Goal: Information Seeking & Learning: Learn about a topic

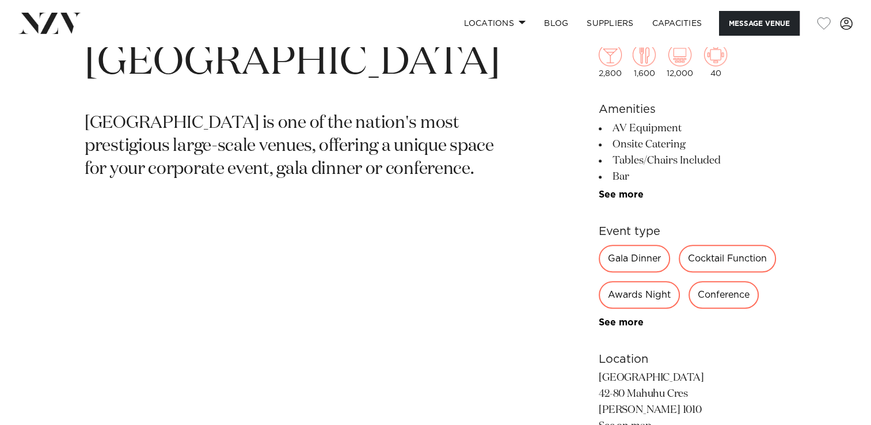
scroll to position [461, 0]
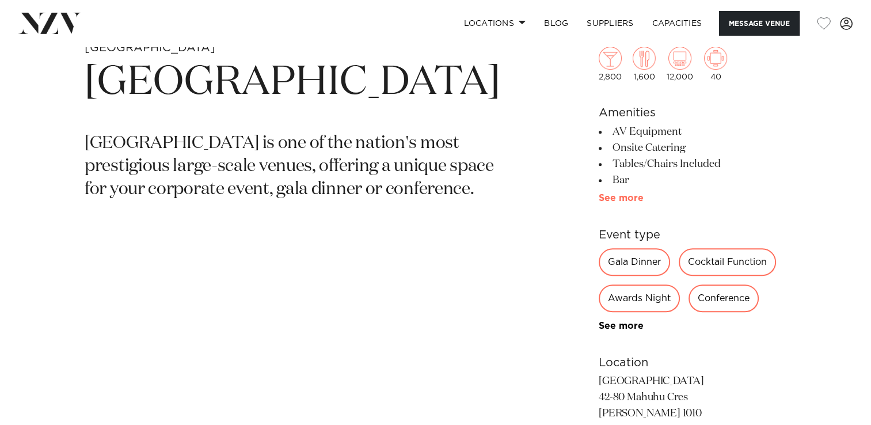
click at [621, 197] on link "See more" at bounding box center [644, 198] width 90 height 9
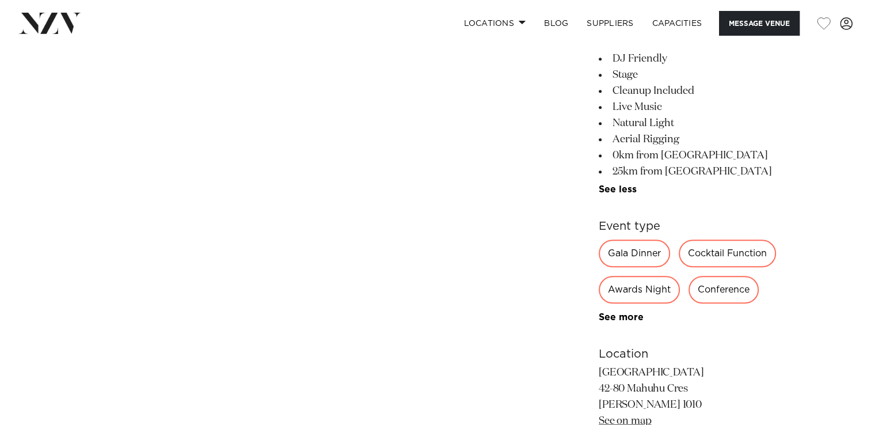
scroll to position [749, 0]
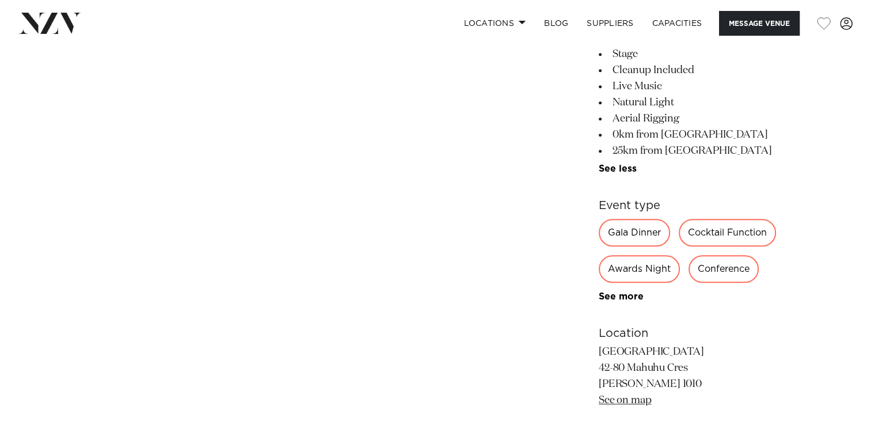
drag, startPoint x: 722, startPoint y: 274, endPoint x: 653, endPoint y: 305, distance: 76.5
click at [653, 305] on div "2,800 1,600 12,000 40 Amenities AV Equipment Onsite Catering Tables/Chairs Incl…" at bounding box center [693, 139] width 188 height 820
click at [619, 301] on link "See more" at bounding box center [644, 296] width 90 height 9
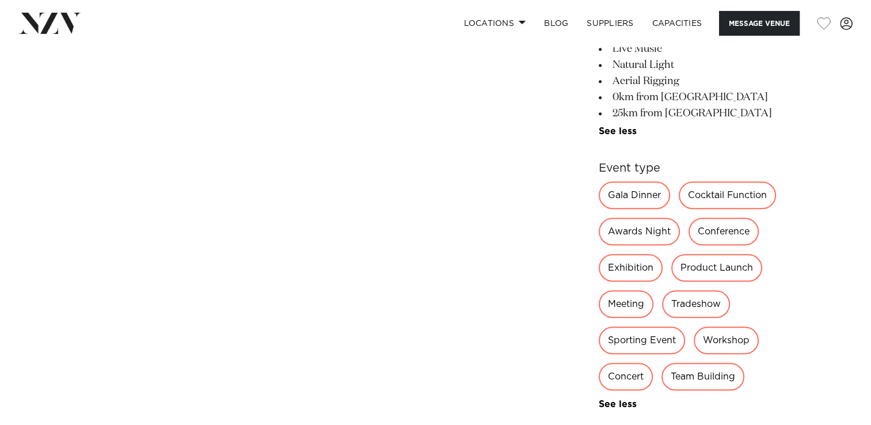
scroll to position [806, 0]
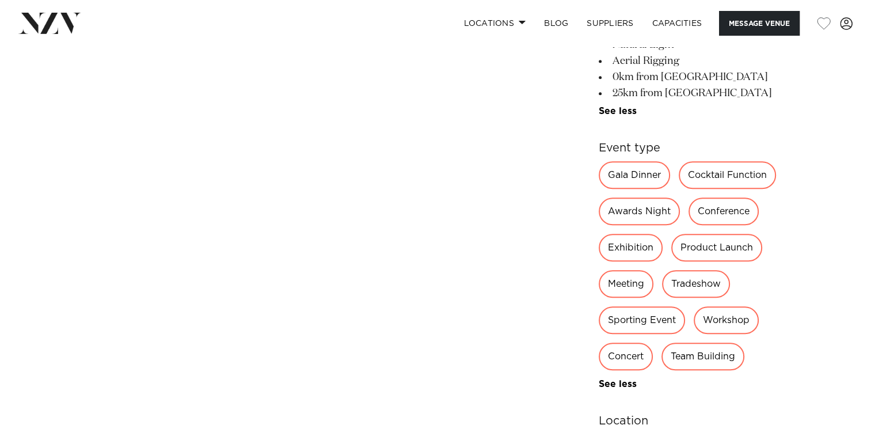
click at [715, 217] on div "Conference" at bounding box center [724, 212] width 70 height 28
click at [722, 210] on div "Conference" at bounding box center [724, 212] width 70 height 28
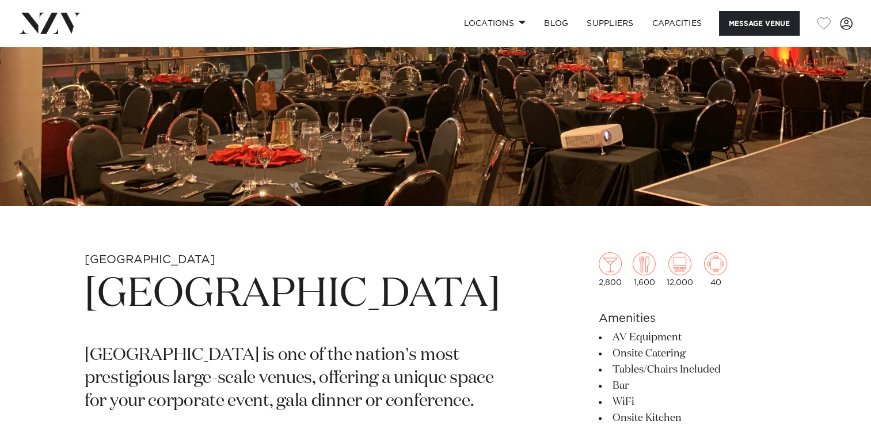
scroll to position [0, 0]
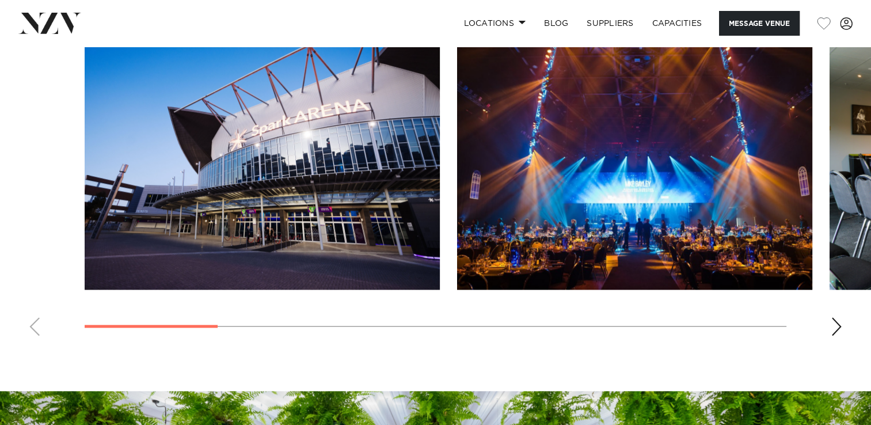
scroll to position [1152, 0]
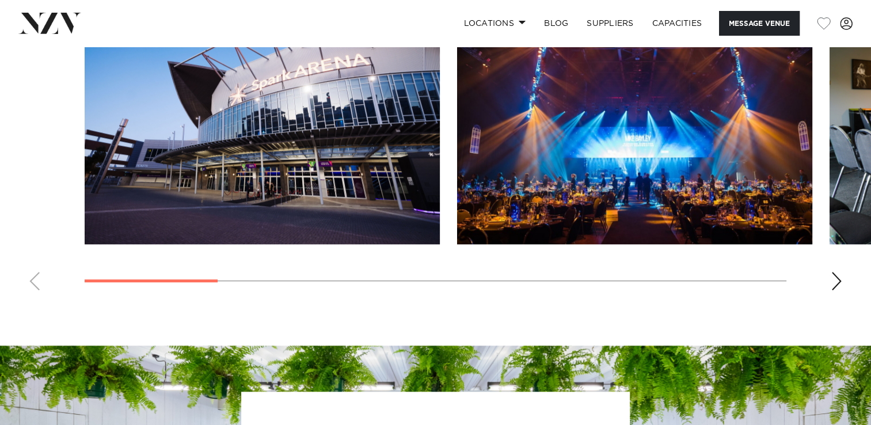
click at [837, 286] on div "Next slide" at bounding box center [837, 281] width 12 height 18
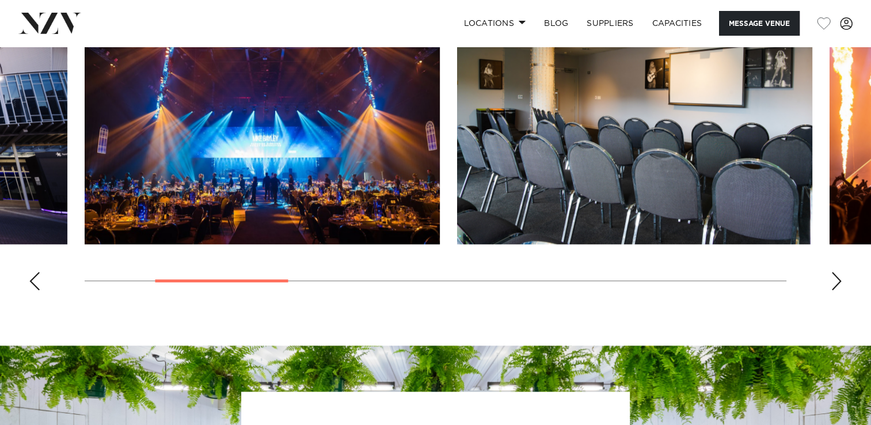
click at [837, 286] on div "Next slide" at bounding box center [837, 281] width 12 height 18
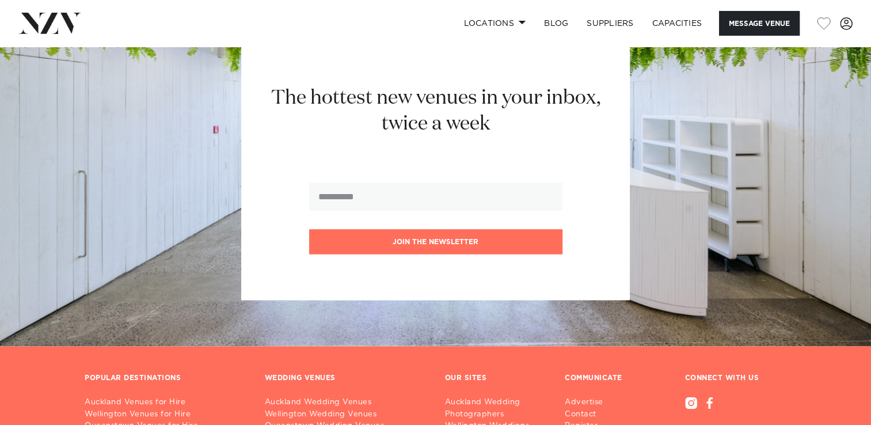
scroll to position [1485, 0]
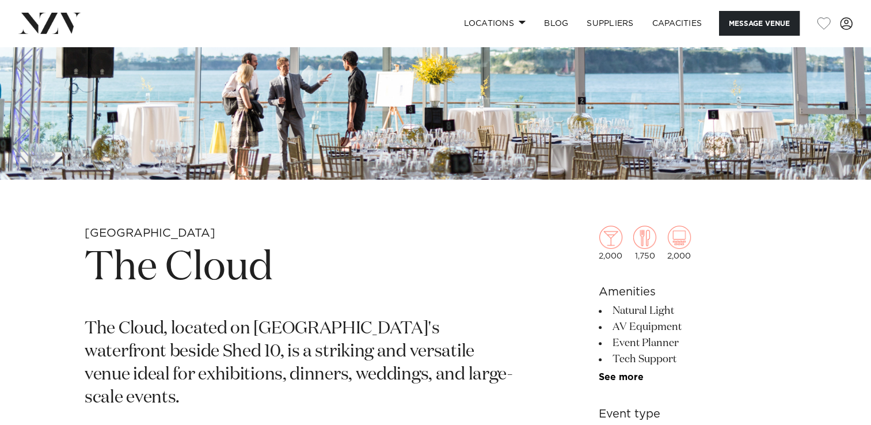
scroll to position [288, 0]
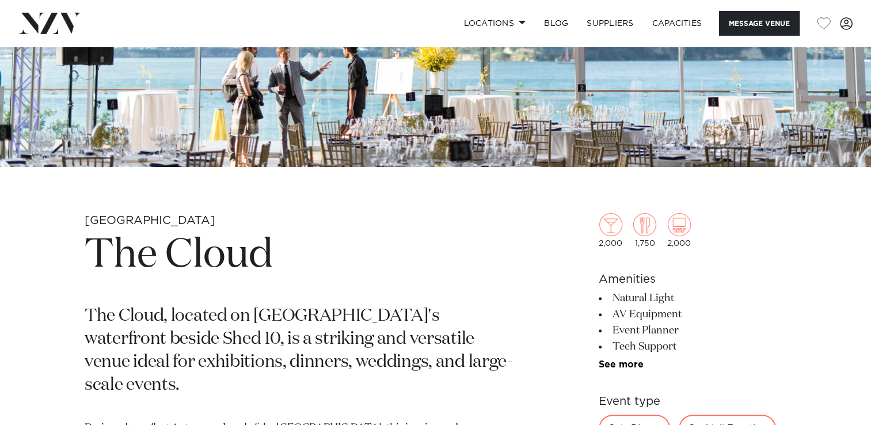
click at [177, 251] on h1 "The Cloud" at bounding box center [301, 255] width 433 height 53
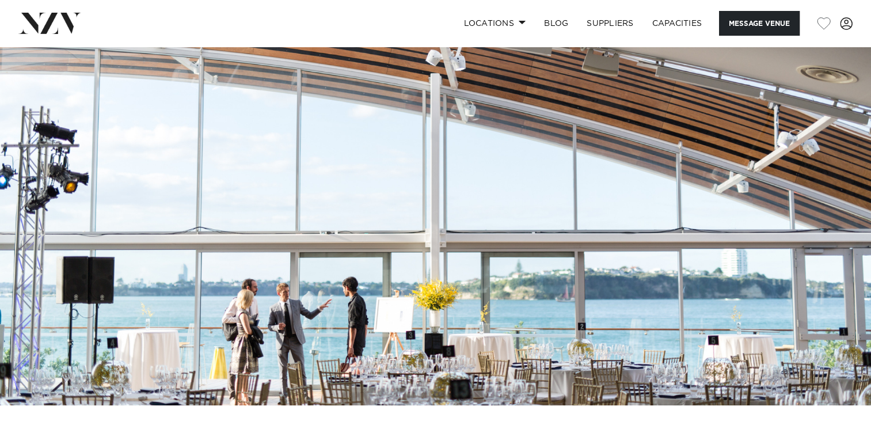
scroll to position [0, 0]
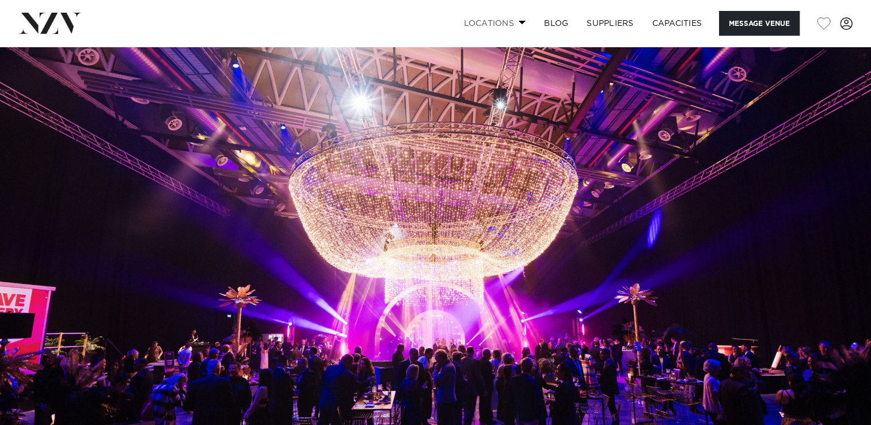
click at [522, 23] on span at bounding box center [522, 22] width 7 height 4
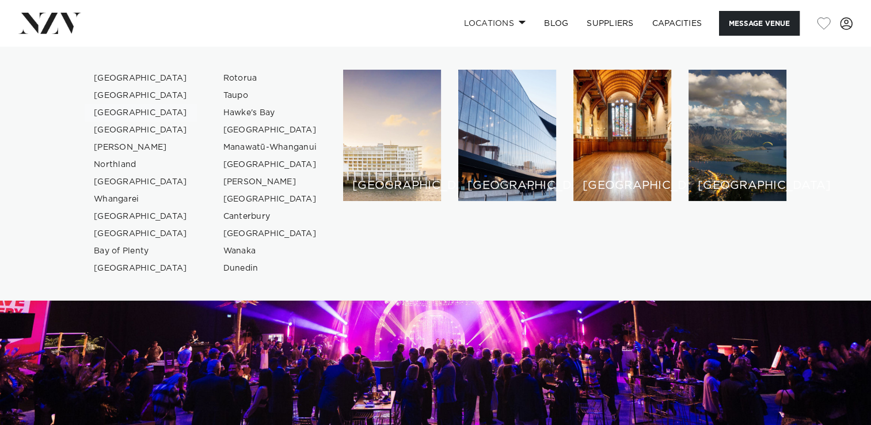
click at [107, 115] on link "[GEOGRAPHIC_DATA]" at bounding box center [141, 112] width 112 height 17
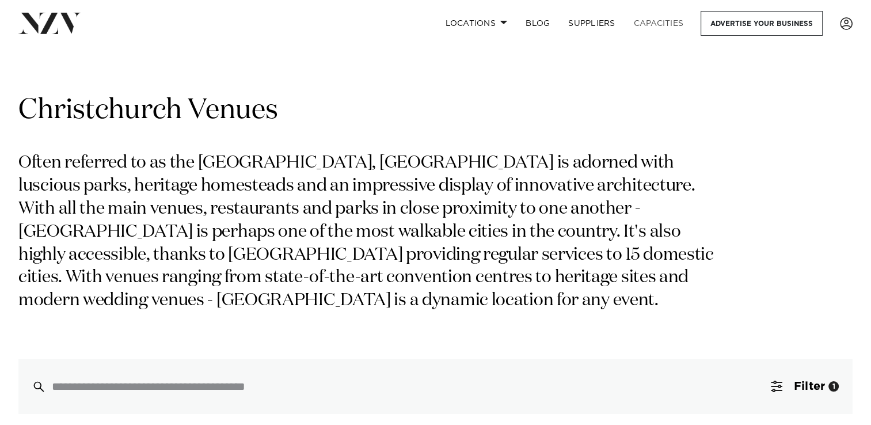
click at [677, 23] on link "Capacities" at bounding box center [659, 23] width 69 height 25
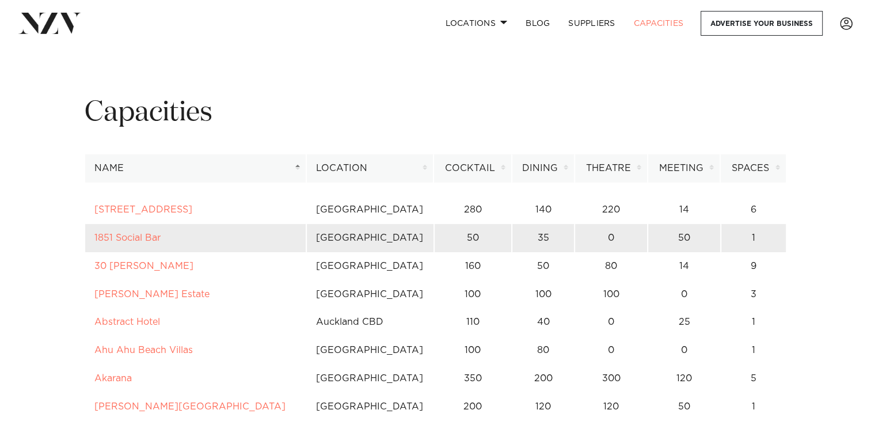
click at [340, 237] on td "[GEOGRAPHIC_DATA]" at bounding box center [370, 238] width 128 height 28
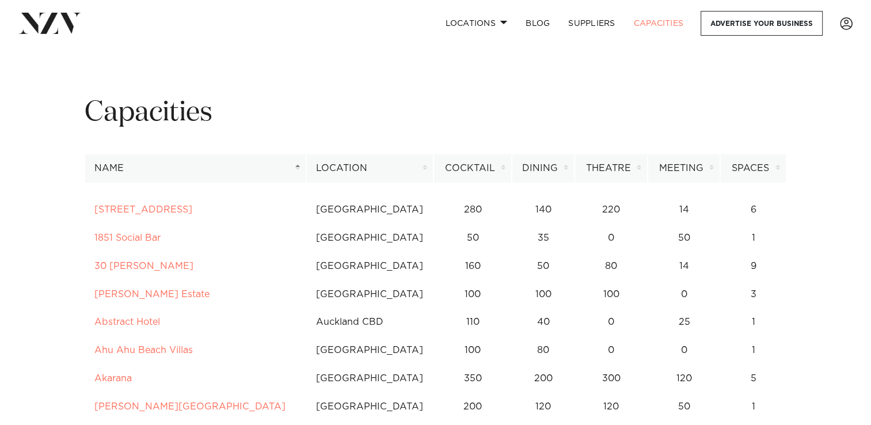
click at [299, 171] on th "Name" at bounding box center [196, 168] width 222 height 28
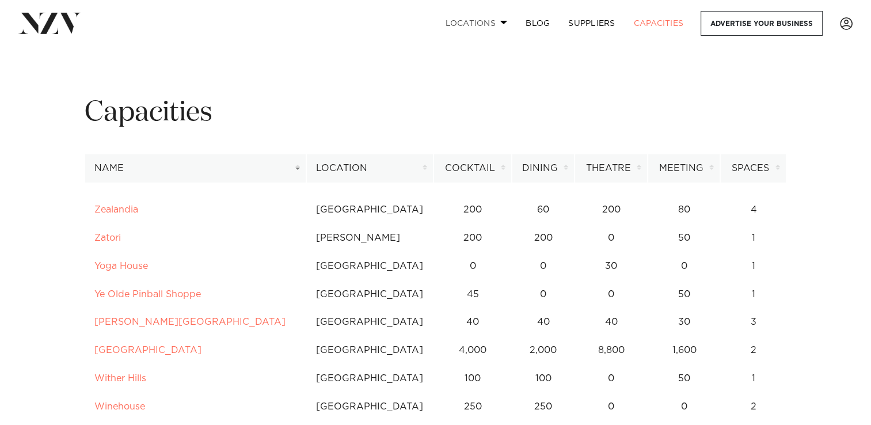
click at [455, 26] on link "Locations" at bounding box center [476, 23] width 81 height 25
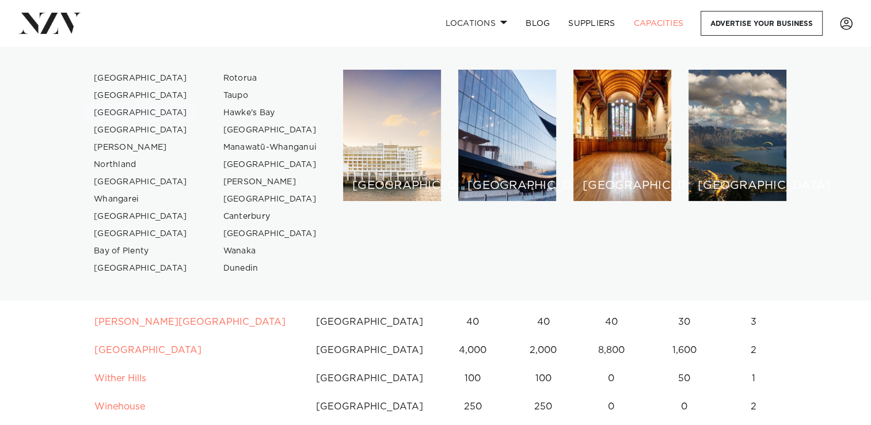
click at [142, 112] on link "[GEOGRAPHIC_DATA]" at bounding box center [141, 112] width 112 height 17
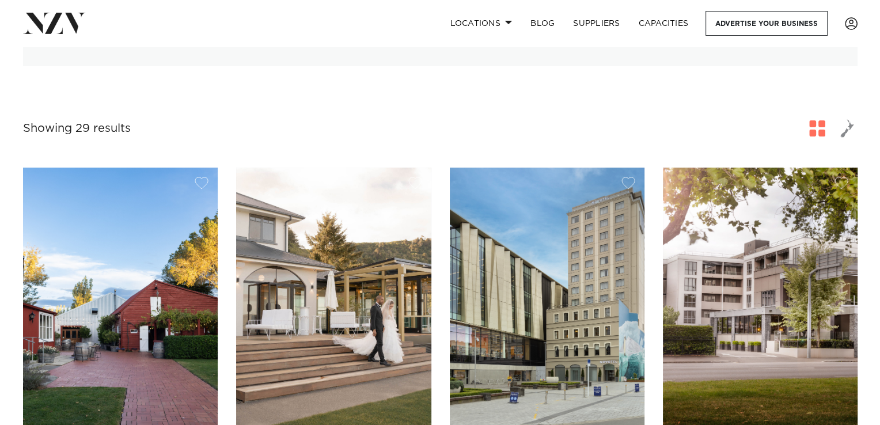
scroll to position [230, 0]
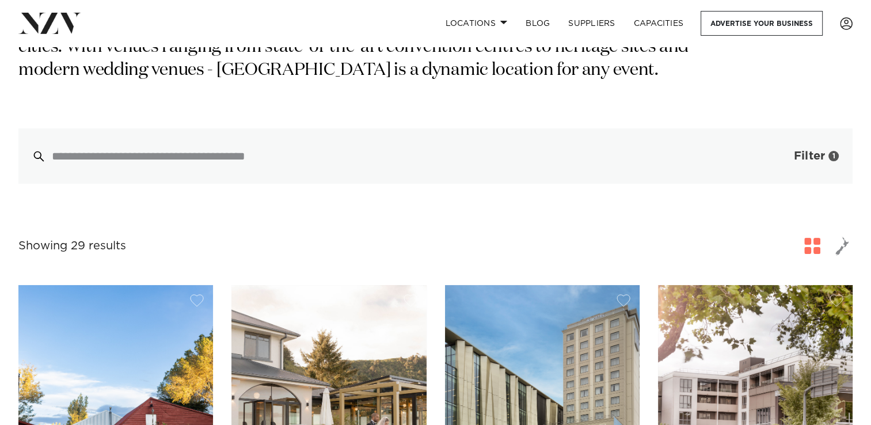
click at [820, 160] on span "Filter" at bounding box center [809, 156] width 31 height 12
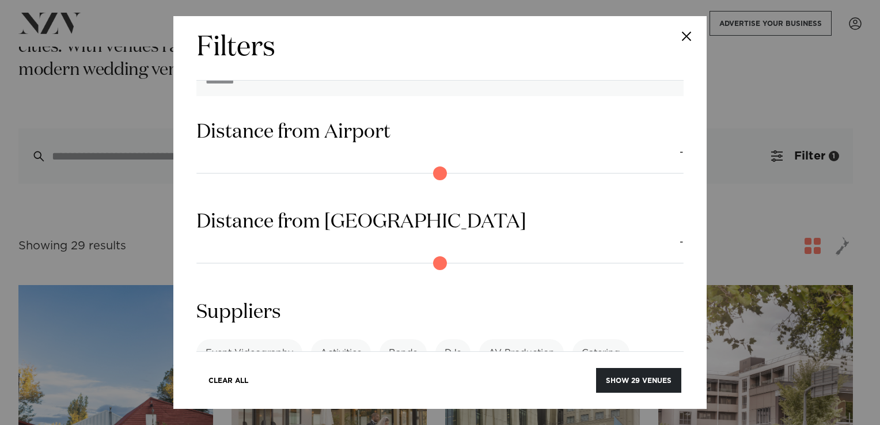
scroll to position [1037, 0]
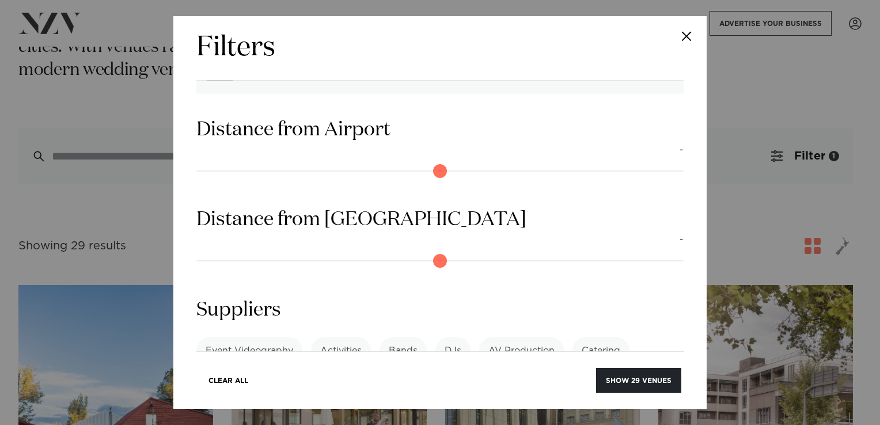
click at [257, 337] on label "Event Videography" at bounding box center [249, 351] width 106 height 28
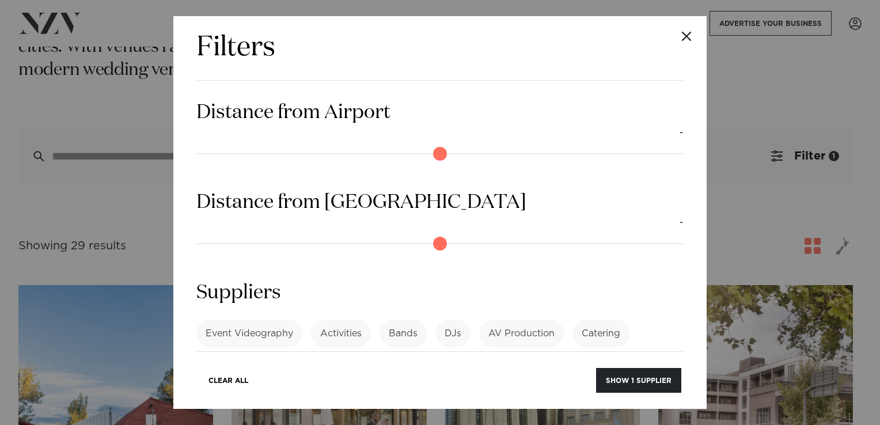
scroll to position [1064, 0]
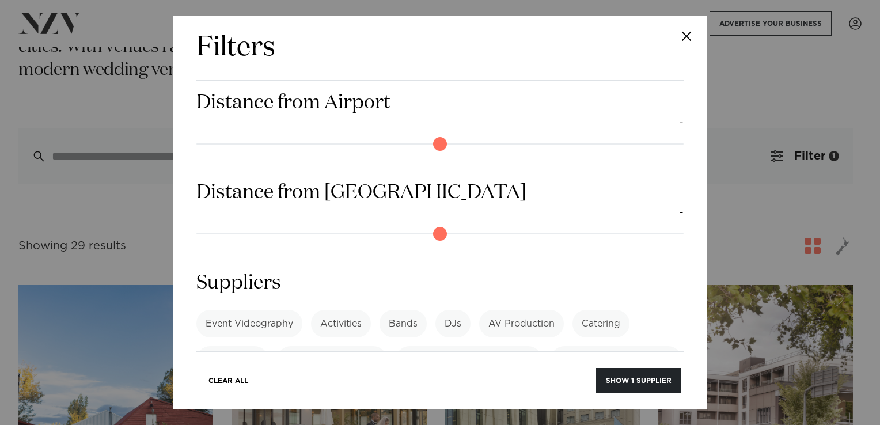
click at [597, 310] on label "Catering" at bounding box center [600, 324] width 57 height 28
click at [286, 382] on link "See more" at bounding box center [241, 387] width 90 height 10
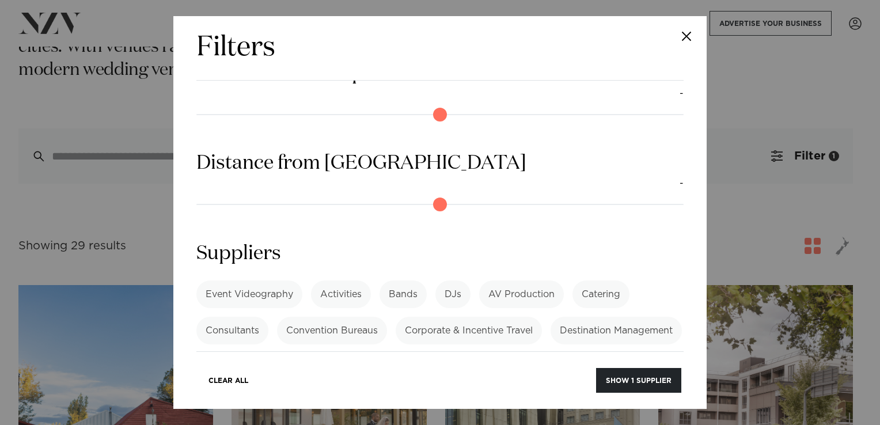
scroll to position [1121, 0]
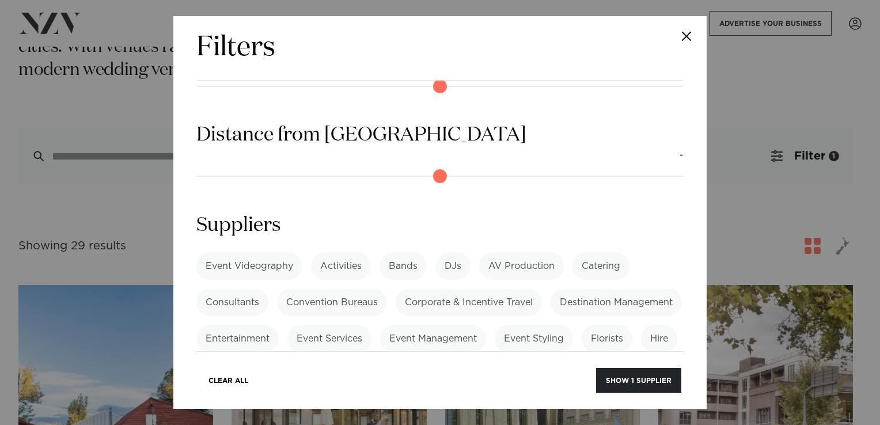
click at [356, 361] on label "Insurance" at bounding box center [325, 375] width 62 height 28
click at [371, 325] on label "Event Services" at bounding box center [329, 339] width 84 height 28
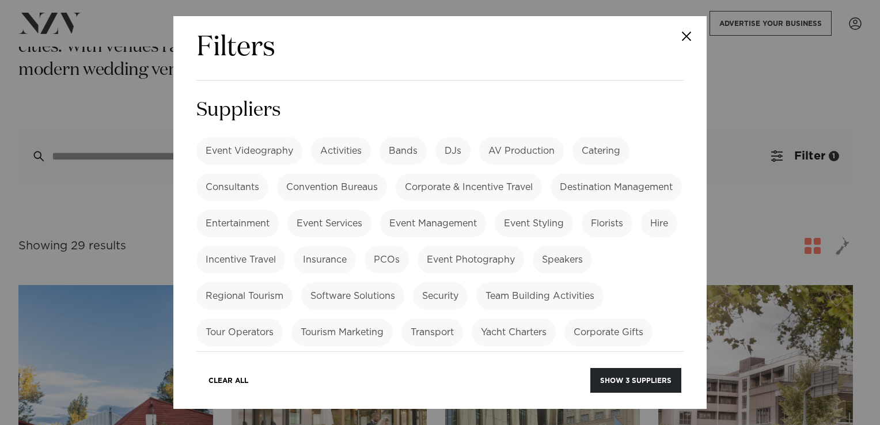
scroll to position [1243, 0]
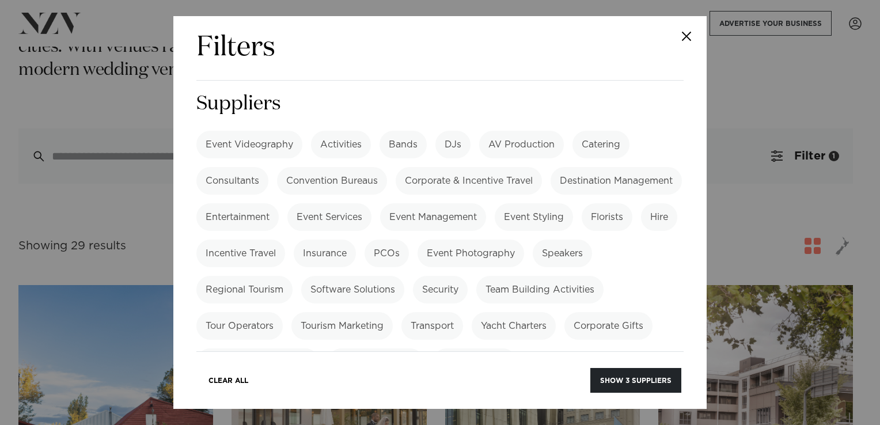
click at [525, 358] on link "See more" at bounding box center [566, 363] width 83 height 10
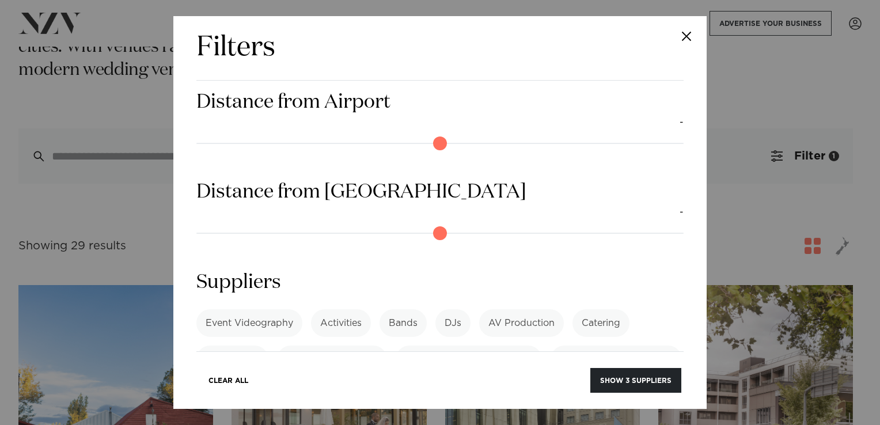
scroll to position [1064, 0]
click at [657, 389] on button "Show 3 suppliers" at bounding box center [635, 380] width 91 height 25
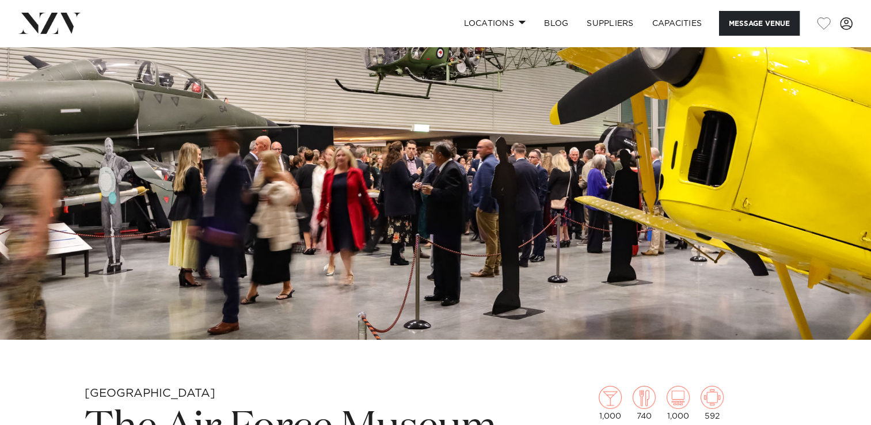
scroll to position [115, 0]
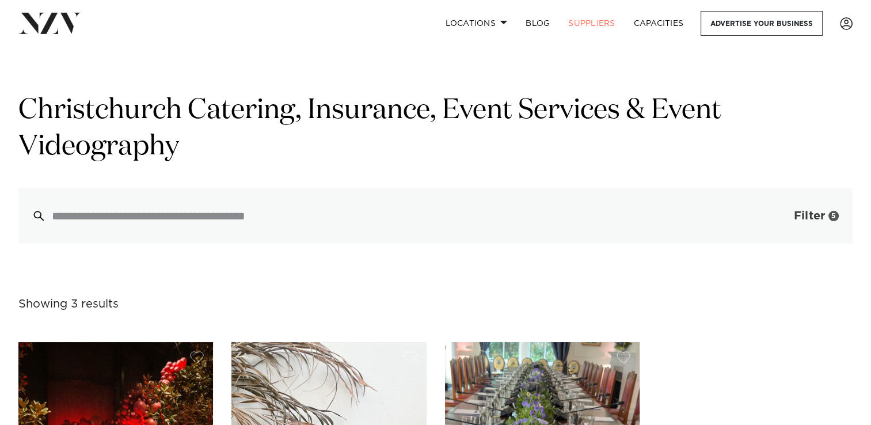
click at [829, 217] on div "5" at bounding box center [834, 216] width 10 height 10
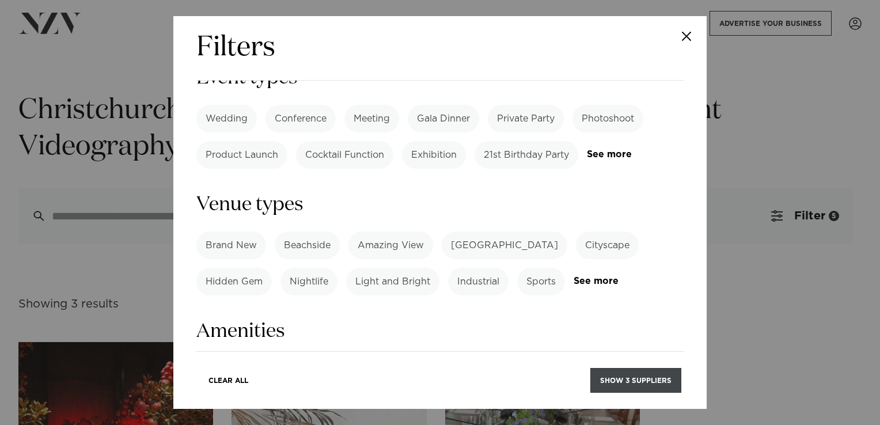
scroll to position [576, 0]
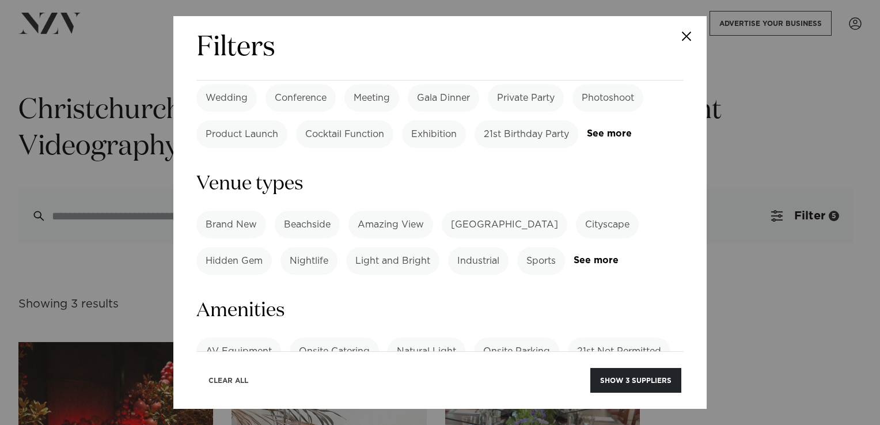
click at [237, 375] on button "Clear All" at bounding box center [228, 380] width 59 height 25
click at [336, 337] on label "Onsite Catering" at bounding box center [334, 351] width 89 height 28
click at [575, 374] on label "Tables/Chairs Included" at bounding box center [579, 388] width 122 height 28
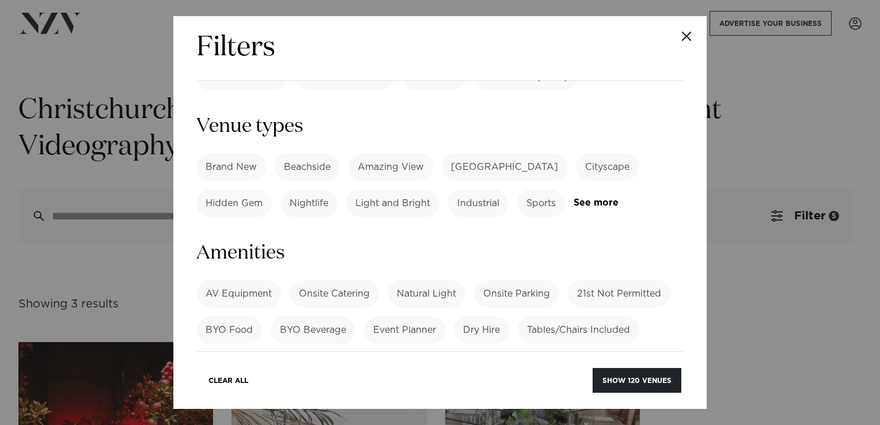
click at [220, 280] on label "AV Equipment" at bounding box center [238, 294] width 85 height 28
click at [222, 280] on label "AV Equipment" at bounding box center [238, 294] width 85 height 28
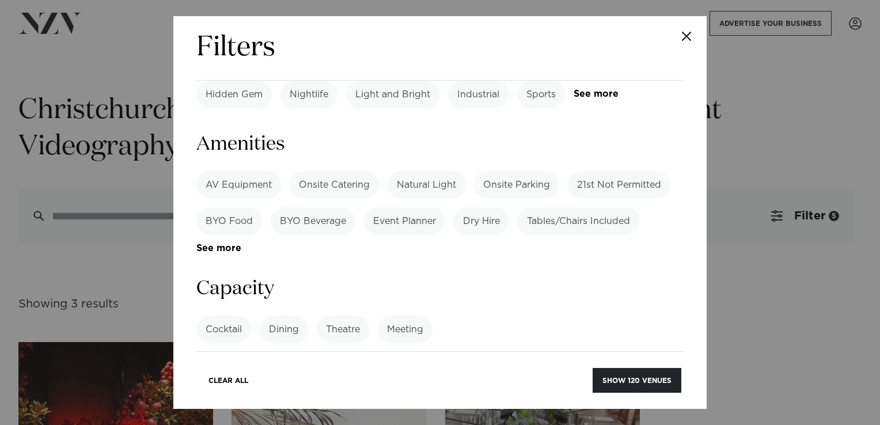
scroll to position [749, 0]
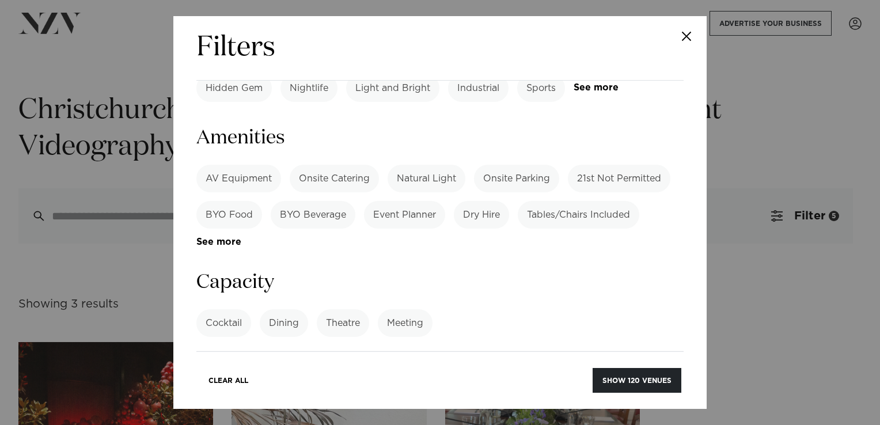
click at [270, 309] on label "Dining" at bounding box center [284, 323] width 48 height 28
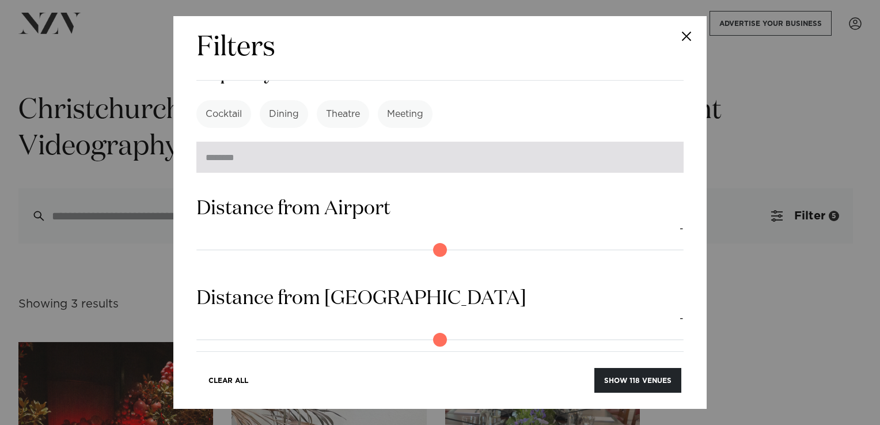
scroll to position [979, 0]
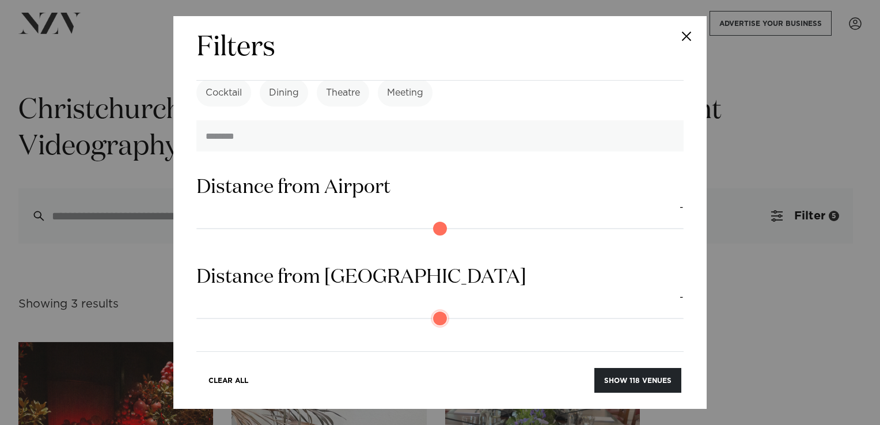
click at [337, 309] on input "range" at bounding box center [439, 318] width 487 height 18
type input "*"
click at [201, 309] on input "range" at bounding box center [439, 318] width 487 height 18
click at [237, 219] on input "range" at bounding box center [439, 228] width 487 height 18
click at [217, 200] on div "5km" at bounding box center [439, 207] width 487 height 14
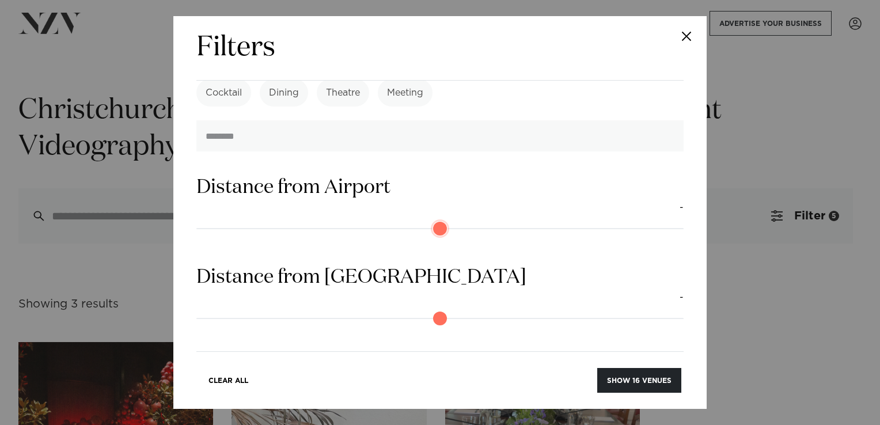
type input "*"
click at [208, 219] on input "range" at bounding box center [439, 228] width 487 height 18
drag, startPoint x: 198, startPoint y: 150, endPoint x: 189, endPoint y: 152, distance: 8.9
click at [196, 219] on input "range" at bounding box center [439, 228] width 487 height 18
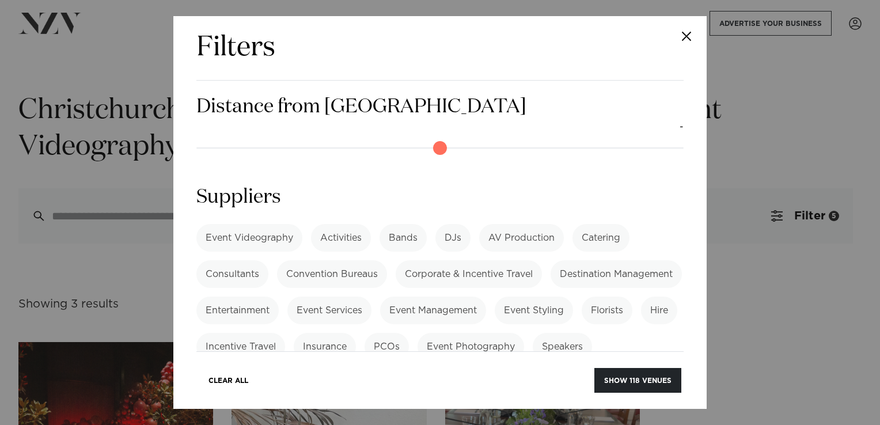
scroll to position [1209, 0]
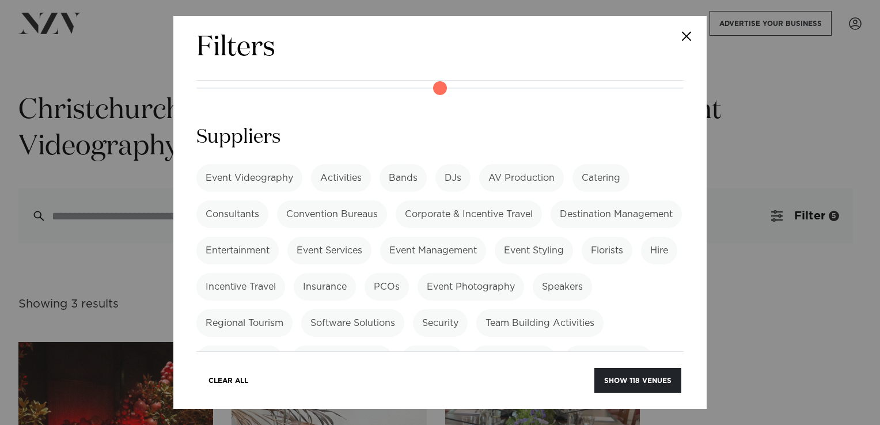
click at [486, 237] on label "Event Management" at bounding box center [433, 251] width 106 height 28
click at [371, 237] on label "Event Services" at bounding box center [329, 251] width 84 height 28
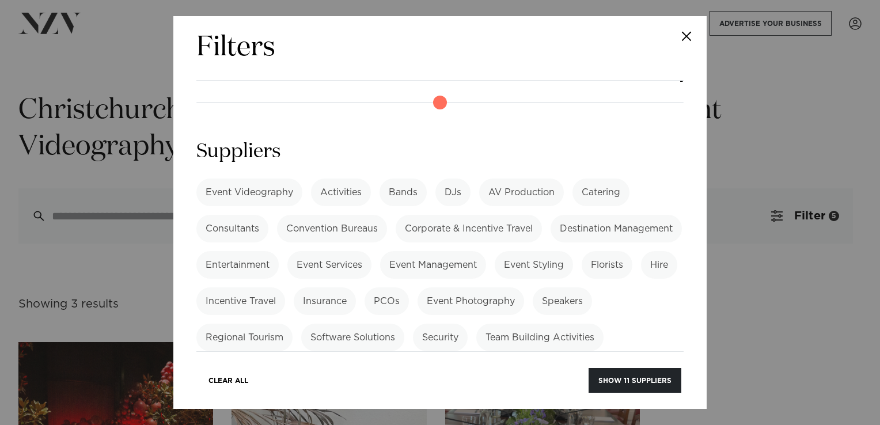
scroll to position [1128, 0]
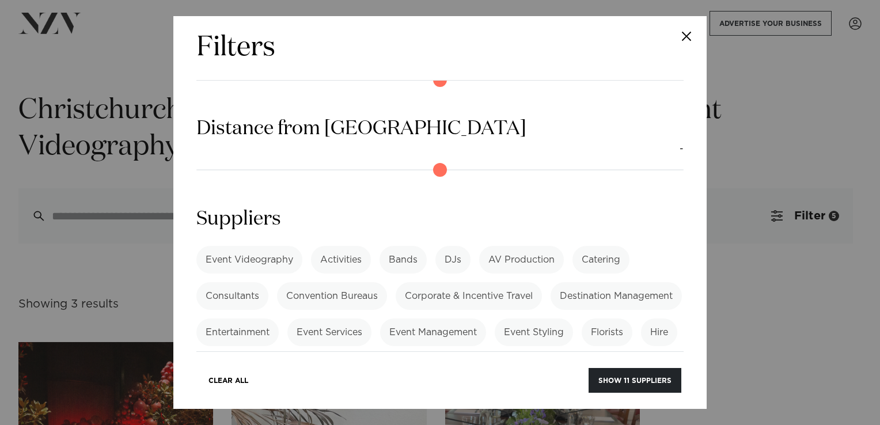
click at [551, 246] on label "AV Production" at bounding box center [521, 260] width 85 height 28
click at [582, 246] on label "Catering" at bounding box center [600, 260] width 57 height 28
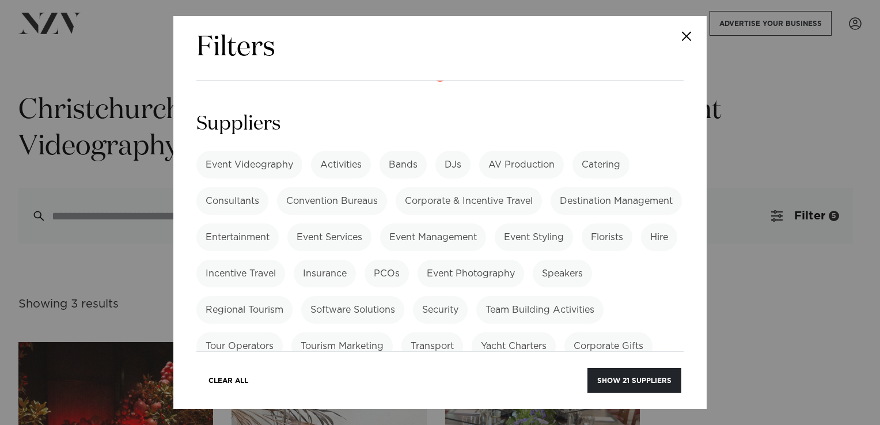
scroll to position [1243, 0]
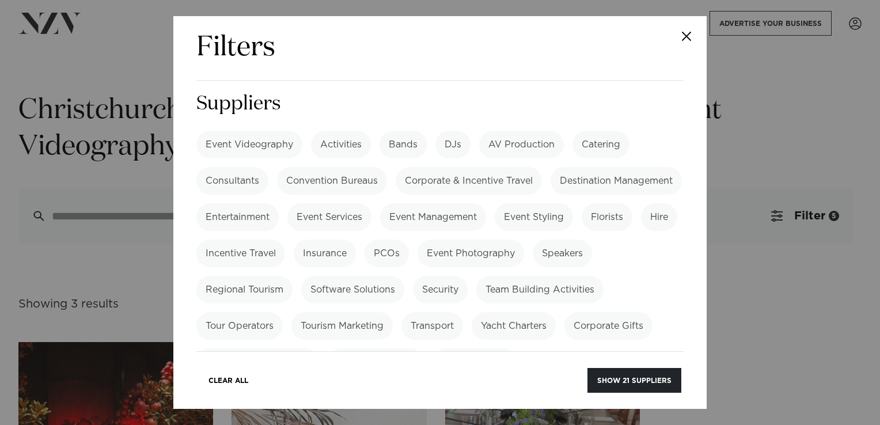
click at [424, 348] on label "Beverage Service" at bounding box center [376, 362] width 96 height 28
click at [643, 370] on button "Show 21 suppliers" at bounding box center [634, 380] width 94 height 25
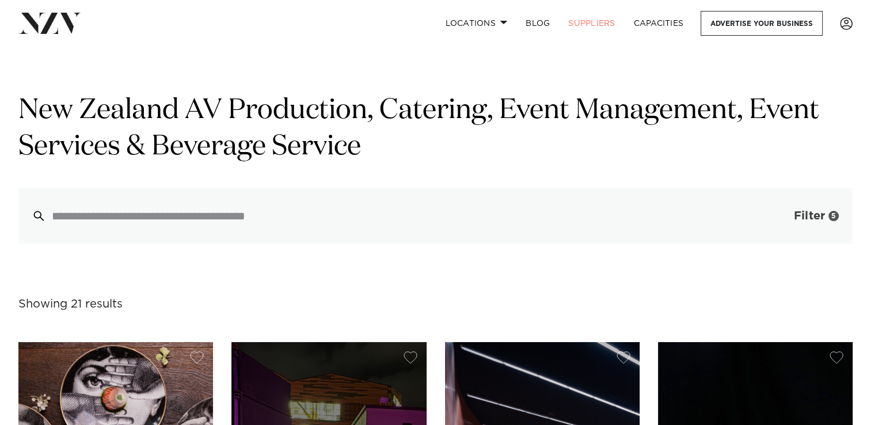
click at [794, 219] on span "Filter" at bounding box center [809, 216] width 31 height 12
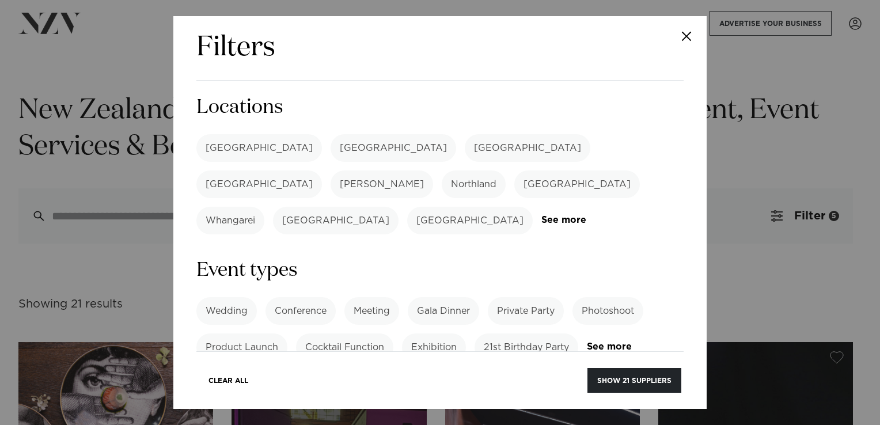
click at [235, 397] on div "Filters Search Type Venue Supplier See more Locations [GEOGRAPHIC_DATA] [GEOGRA…" at bounding box center [439, 212] width 533 height 393
drag, startPoint x: 234, startPoint y: 379, endPoint x: 240, endPoint y: 368, distance: 12.4
click at [240, 369] on button "Clear All" at bounding box center [228, 380] width 59 height 25
click at [221, 381] on button "Clear All" at bounding box center [228, 380] width 59 height 25
click at [221, 380] on button "Clear All" at bounding box center [228, 380] width 59 height 25
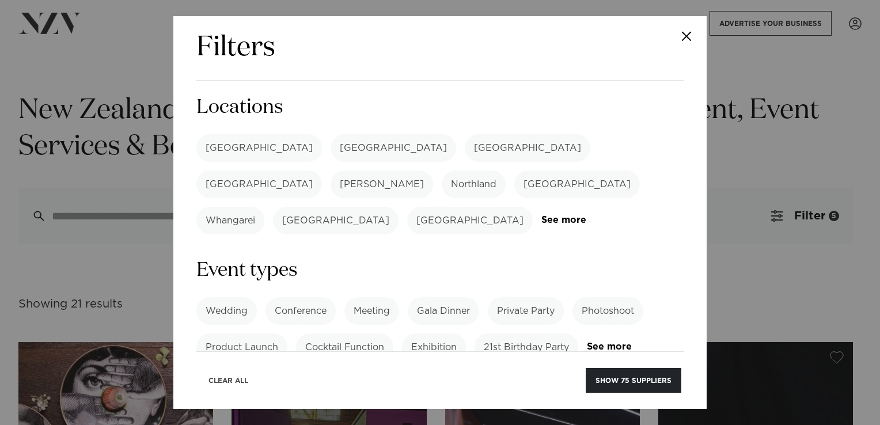
click at [244, 382] on button "Clear All" at bounding box center [228, 380] width 59 height 25
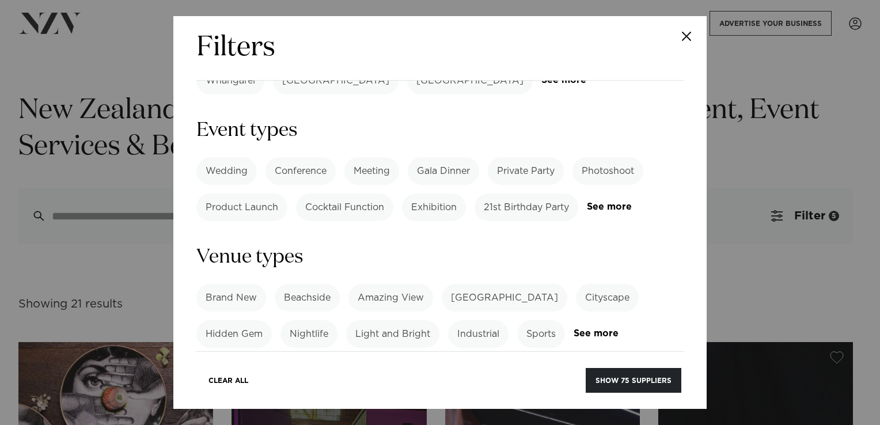
scroll to position [173, 0]
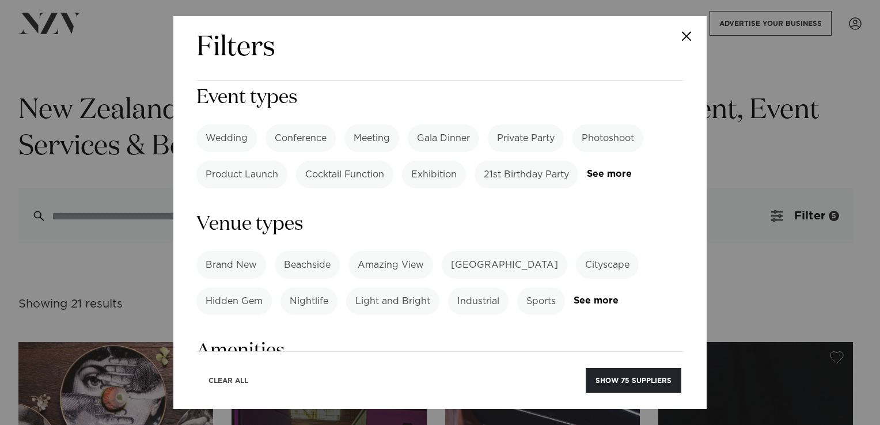
click at [235, 377] on button "Clear All" at bounding box center [228, 380] width 59 height 25
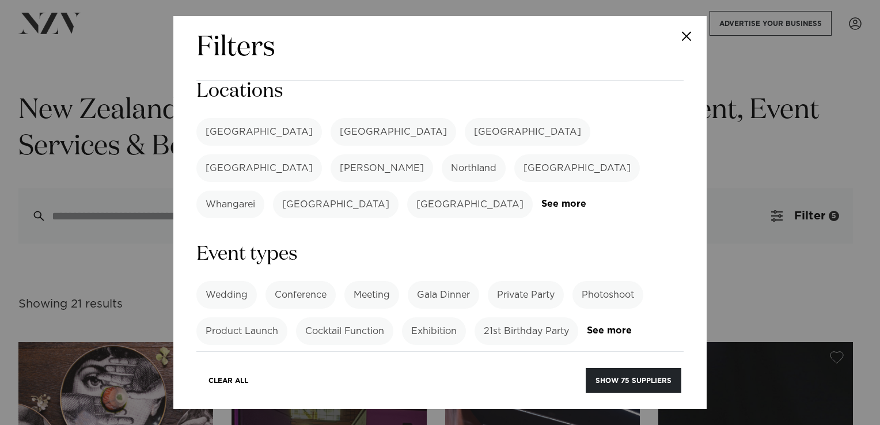
scroll to position [0, 0]
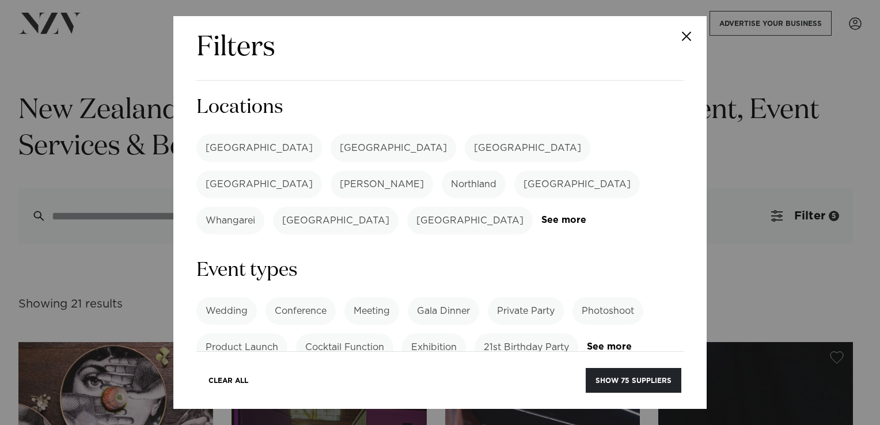
click at [465, 147] on label "[GEOGRAPHIC_DATA]" at bounding box center [528, 148] width 126 height 28
click at [680, 21] on button "Close" at bounding box center [686, 36] width 40 height 40
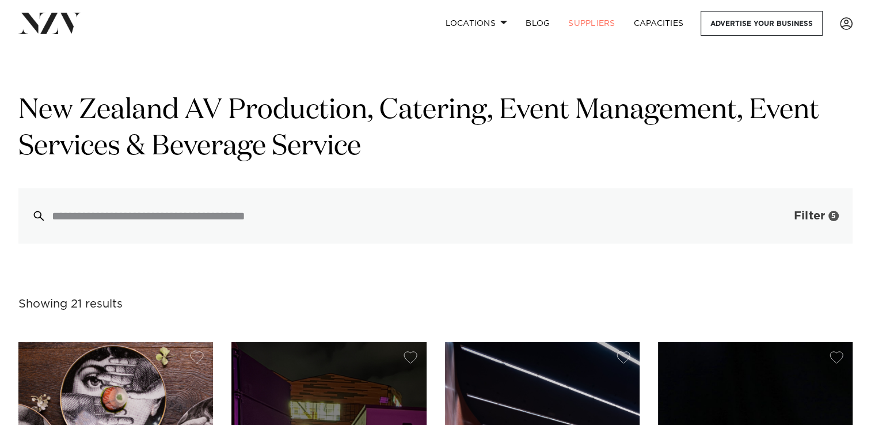
click at [797, 217] on span "Filter" at bounding box center [809, 216] width 31 height 12
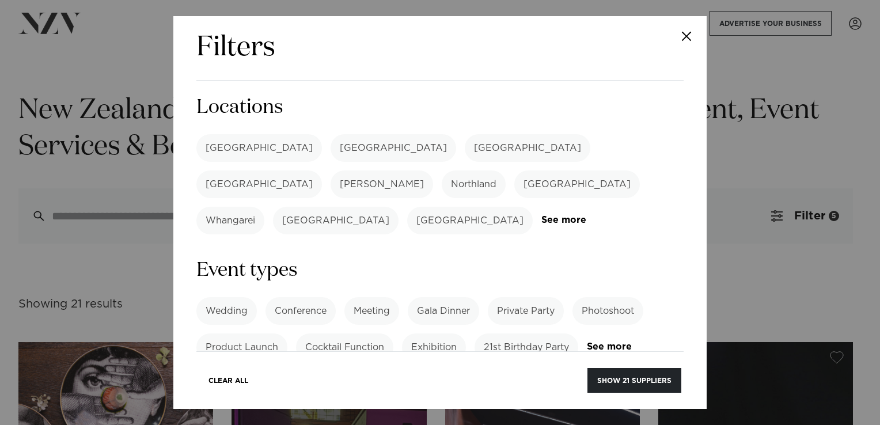
click at [465, 142] on label "[GEOGRAPHIC_DATA]" at bounding box center [528, 148] width 126 height 28
click at [240, 377] on button "Clear All" at bounding box center [228, 380] width 59 height 25
click at [465, 151] on label "[GEOGRAPHIC_DATA]" at bounding box center [528, 148] width 126 height 28
click at [663, 381] on button "Show 7 suppliers" at bounding box center [635, 380] width 91 height 25
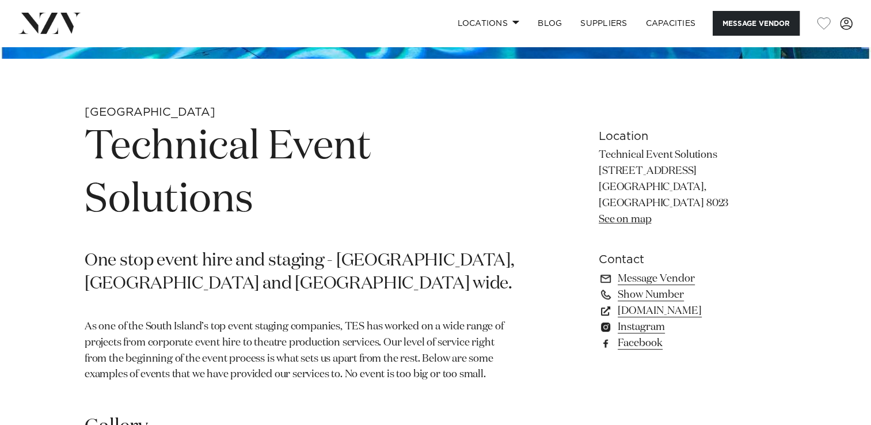
scroll to position [288, 0]
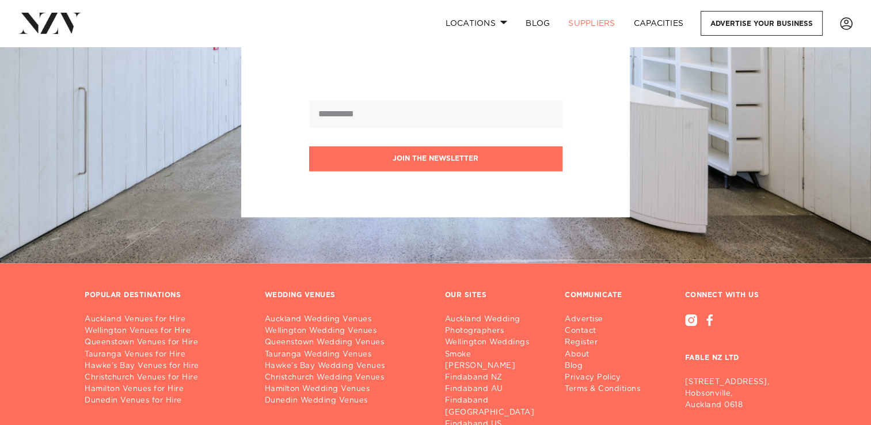
scroll to position [1501, 0]
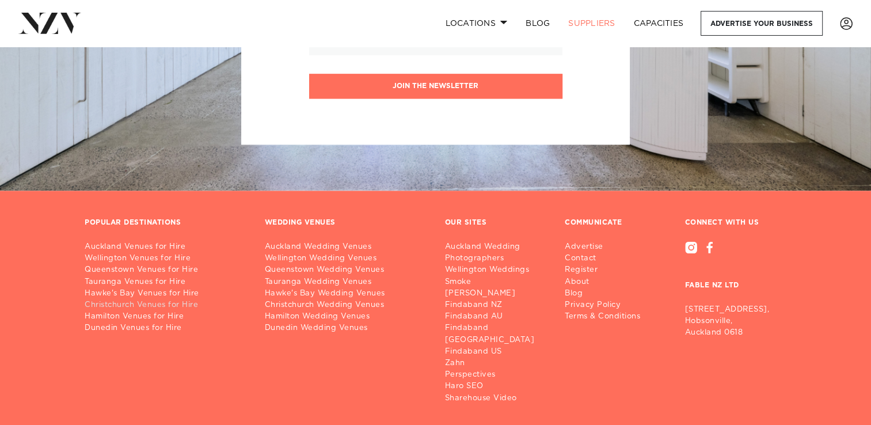
click at [131, 308] on link "Christchurch Venues for Hire" at bounding box center [166, 305] width 162 height 12
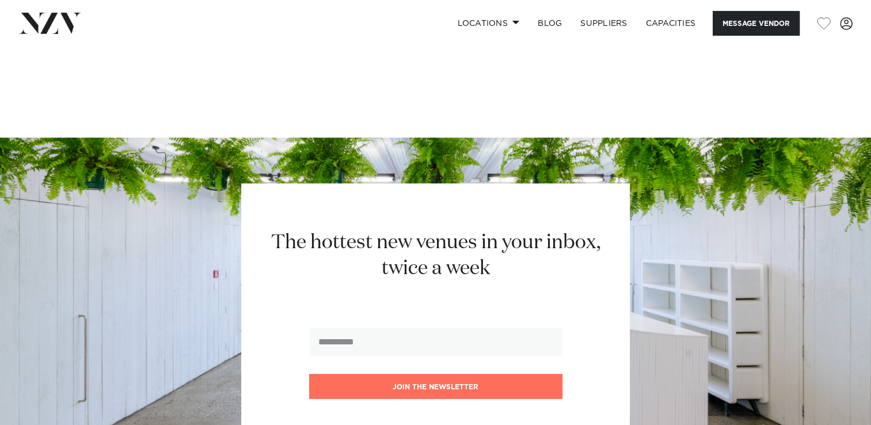
scroll to position [2073, 0]
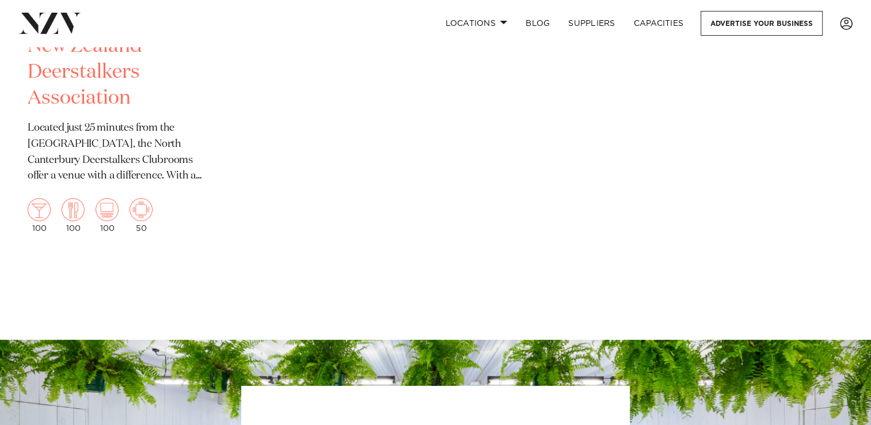
scroll to position [4326, 0]
